Goal: Task Accomplishment & Management: Complete application form

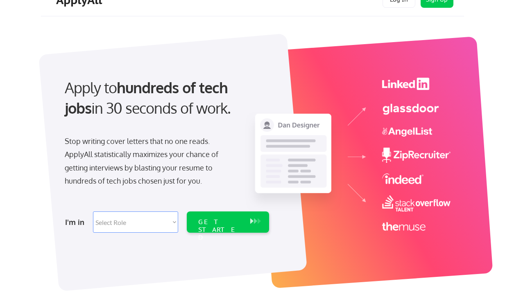
scroll to position [20, 0]
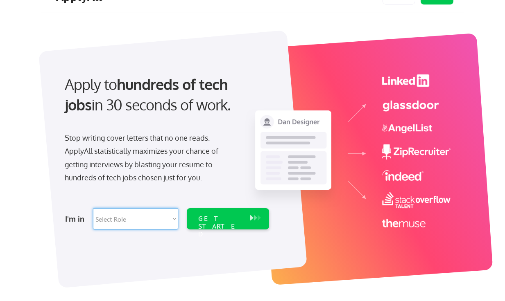
select select ""sales0""
click at [201, 219] on div "GET STARTED" at bounding box center [220, 227] width 44 height 24
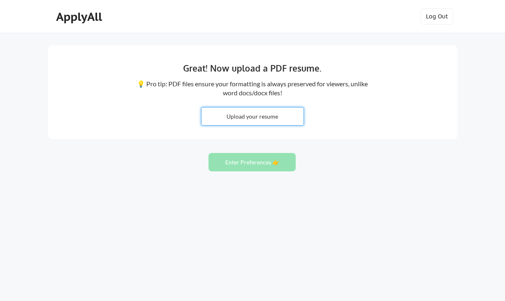
click at [246, 114] on input "file" at bounding box center [252, 117] width 102 height 18
type input "C:\fakepath\RSurendra_Resume_Partner_Sales.pdf"
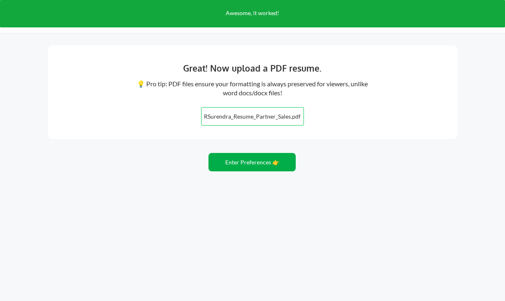
click at [246, 160] on button "Enter Preferences 👉" at bounding box center [251, 162] width 87 height 18
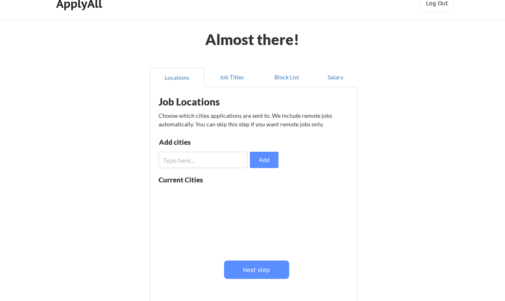
scroll to position [19, 0]
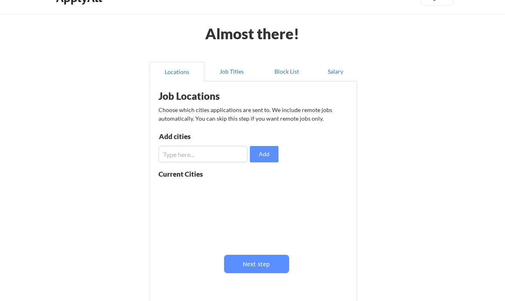
click at [229, 147] on input "input" at bounding box center [202, 154] width 89 height 16
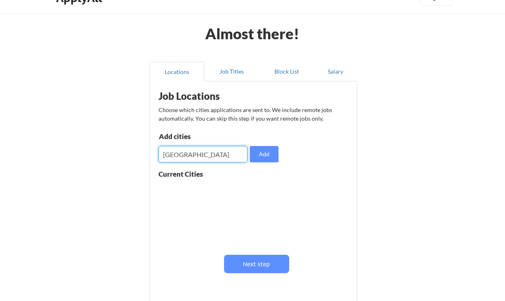
type input "Raleigh"
drag, startPoint x: 229, startPoint y: 147, endPoint x: 277, endPoint y: 162, distance: 50.6
click at [277, 162] on button "Add" at bounding box center [264, 154] width 29 height 16
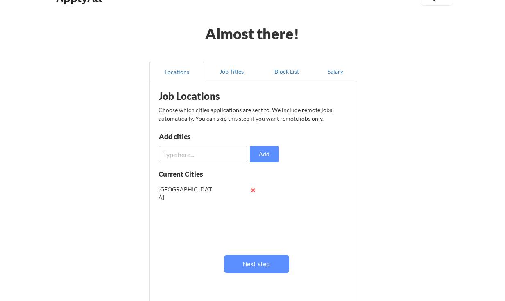
click at [222, 149] on input "input" at bounding box center [202, 154] width 89 height 16
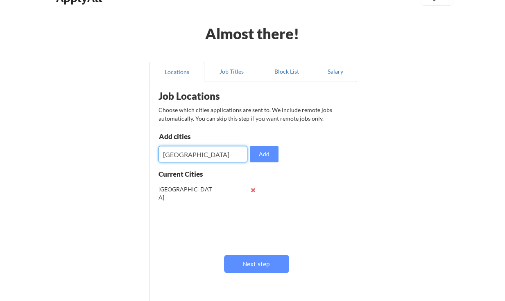
type input "Durham"
click at [260, 155] on button "Add" at bounding box center [264, 154] width 29 height 16
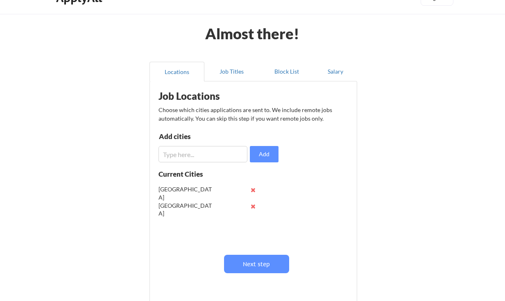
click at [214, 153] on input "input" at bounding box center [202, 154] width 89 height 16
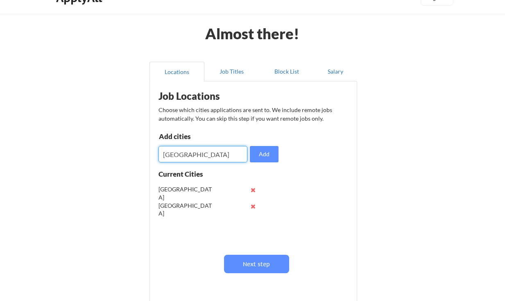
type input "Chapel Hill"
click at [257, 158] on button "Add" at bounding box center [264, 154] width 29 height 16
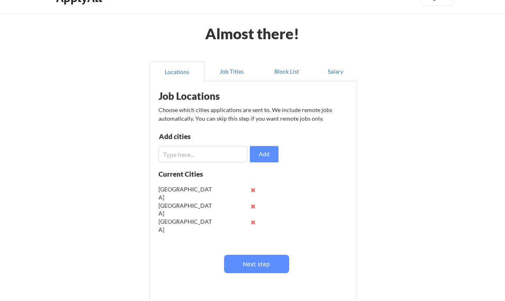
click at [197, 153] on input "input" at bounding box center [202, 154] width 89 height 16
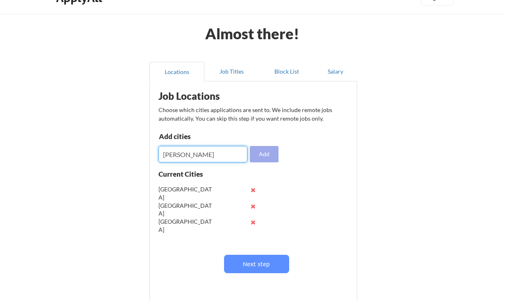
type input "Cary"
click at [267, 155] on button "Add" at bounding box center [264, 154] width 29 height 16
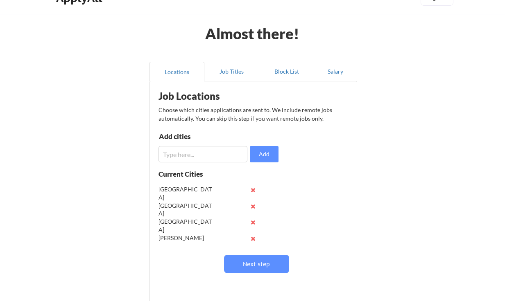
click at [209, 155] on input "input" at bounding box center [202, 154] width 89 height 16
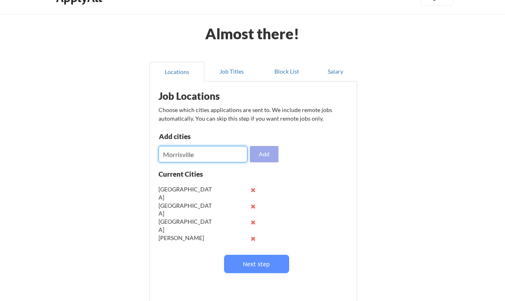
type input "Morrisville"
click at [254, 160] on button "Add" at bounding box center [264, 154] width 29 height 16
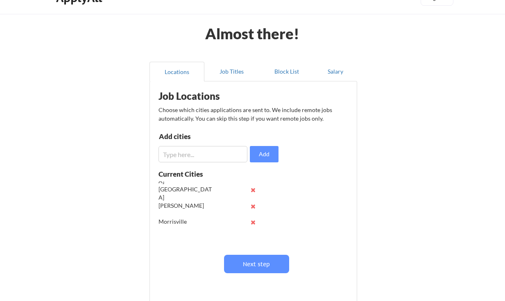
scroll to position [32, 0]
click at [246, 271] on button "Next step" at bounding box center [256, 264] width 65 height 18
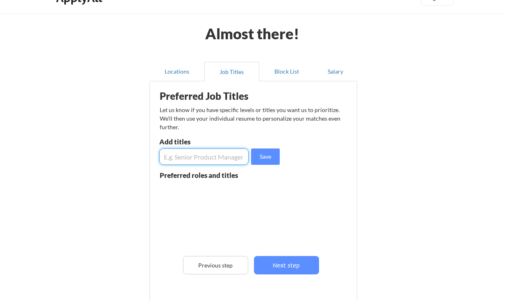
click at [197, 157] on input "input" at bounding box center [203, 157] width 89 height 16
type input "Partner Sales"
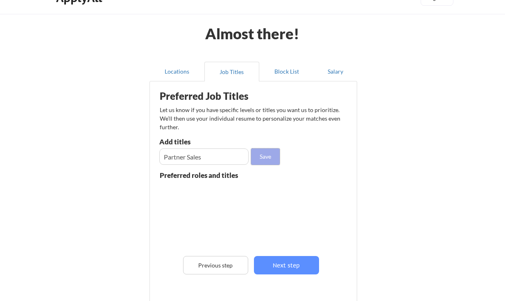
click at [268, 160] on button "Save" at bounding box center [265, 157] width 29 height 16
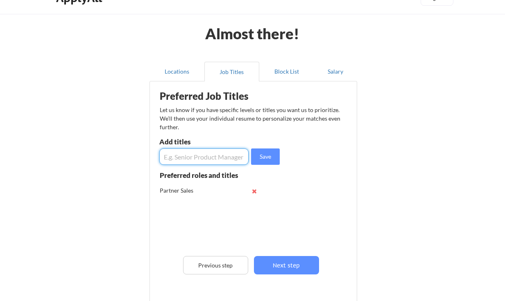
click at [187, 160] on input "input" at bounding box center [203, 157] width 89 height 16
type input "Alliance Manager"
click at [275, 160] on button "Save" at bounding box center [265, 157] width 29 height 16
click at [199, 155] on input "input" at bounding box center [203, 157] width 89 height 16
click at [217, 163] on input "input" at bounding box center [203, 157] width 89 height 16
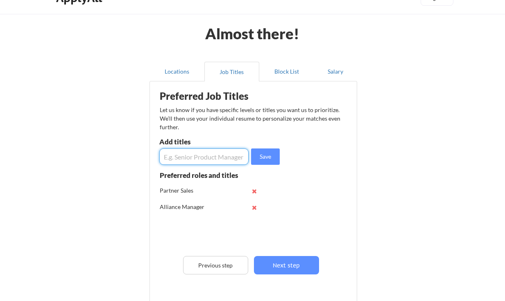
paste input "Partner Development Manager"
type input "Partner Development Manager"
click at [275, 163] on button "Save" at bounding box center [265, 157] width 29 height 16
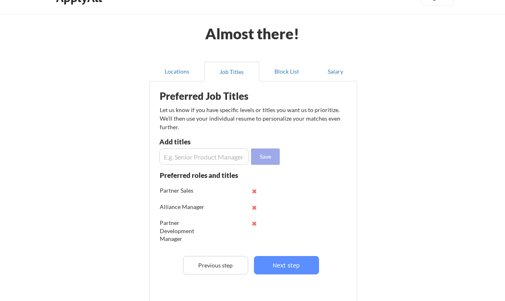
click at [259, 160] on button "Save" at bounding box center [265, 157] width 29 height 16
click at [218, 158] on input "input" at bounding box center [203, 157] width 89 height 16
paste input "Technology Partner Director"
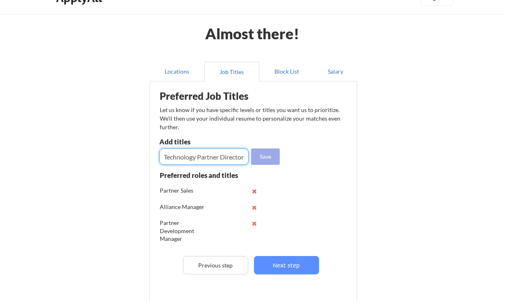
type input "Technology Partner Director"
click at [260, 156] on button "Save" at bounding box center [265, 157] width 29 height 16
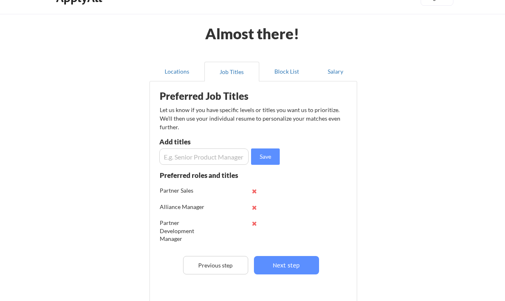
click at [204, 158] on input "input" at bounding box center [203, 157] width 89 height 16
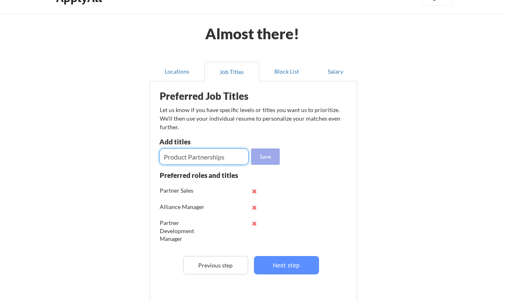
type input "Product Partnerships"
click at [271, 161] on button "Save" at bounding box center [265, 157] width 29 height 16
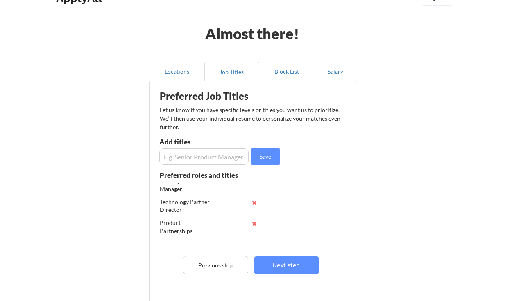
scroll to position [50, 0]
click at [292, 266] on button "Next step" at bounding box center [286, 265] width 65 height 18
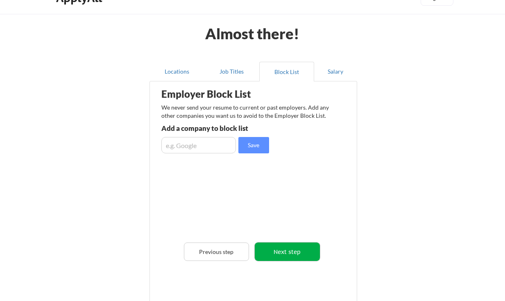
click at [287, 252] on button "Next step" at bounding box center [287, 252] width 65 height 18
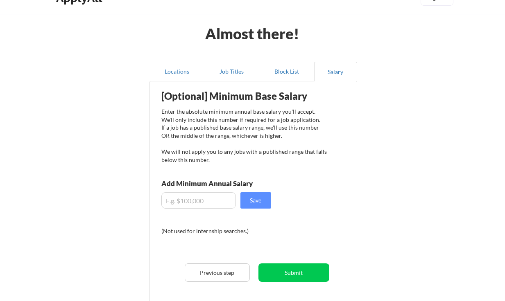
click at [196, 199] on input "input" at bounding box center [198, 200] width 74 height 16
type input "$150,000"
click at [245, 207] on button "Save" at bounding box center [255, 200] width 31 height 16
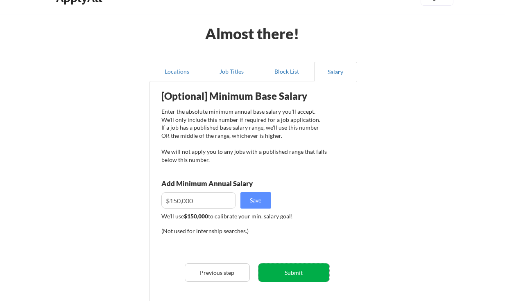
click at [285, 280] on button "Submit" at bounding box center [293, 273] width 71 height 18
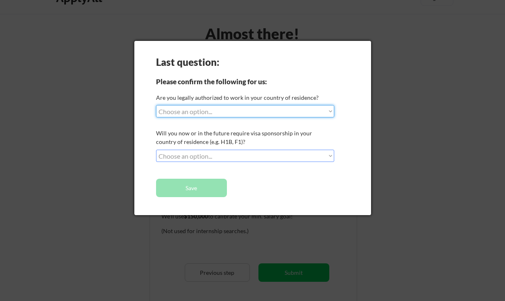
select select ""yes__i_am_a_us_citizen""
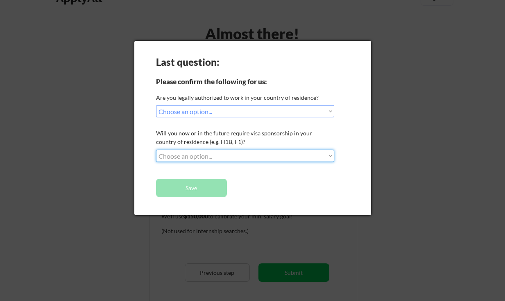
select select ""no__i_will_not_need_sponsorship""
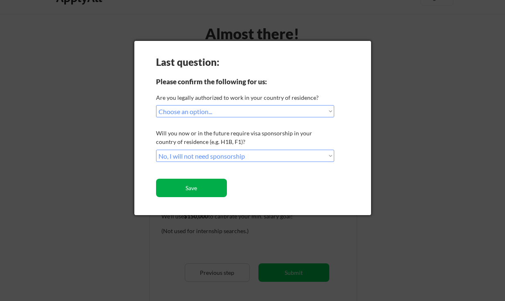
click at [206, 186] on button "Save" at bounding box center [191, 188] width 71 height 18
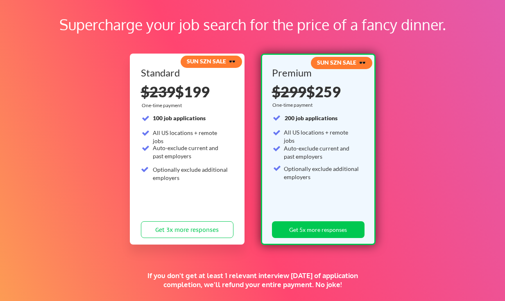
scroll to position [42, 0]
